Goal: Find contact information: Obtain details needed to contact an individual or organization

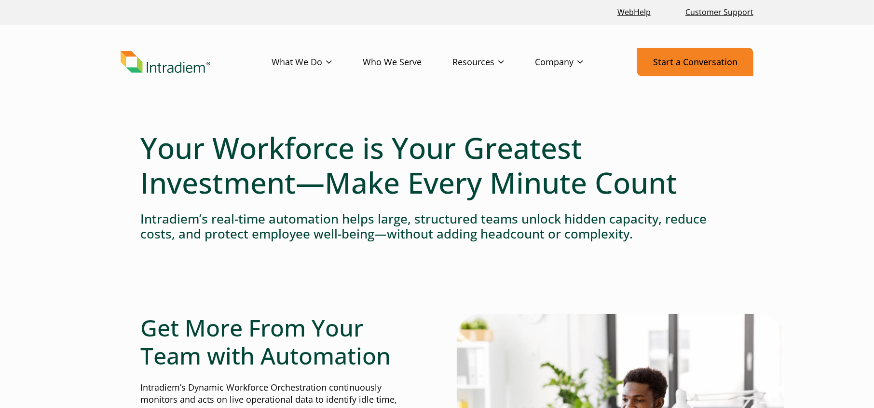
click at [683, 63] on link "Start a Conversation" at bounding box center [695, 62] width 116 height 28
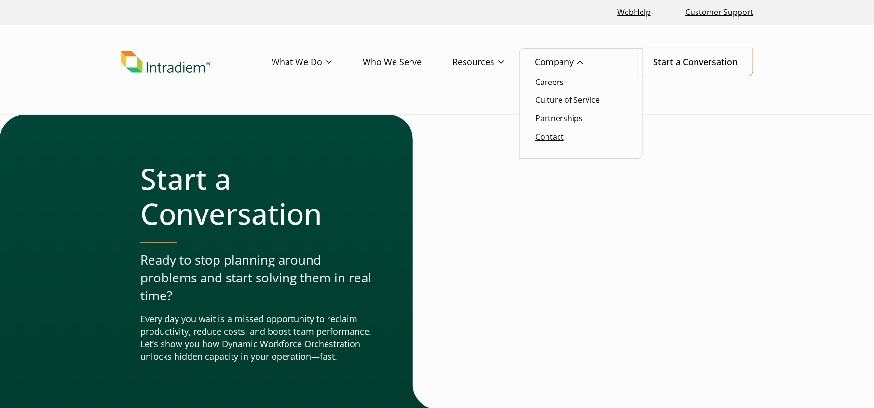
click at [546, 139] on link "Contact" at bounding box center [549, 136] width 28 height 11
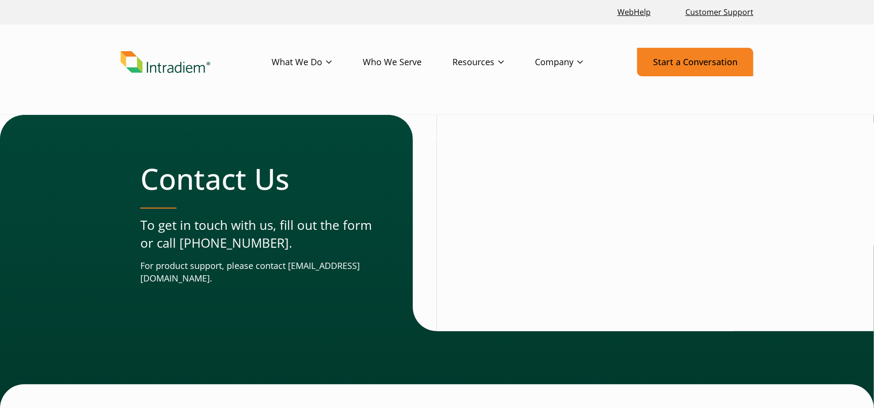
click at [712, 59] on link "Start a Conversation" at bounding box center [695, 62] width 116 height 28
